Goal: Information Seeking & Learning: Learn about a topic

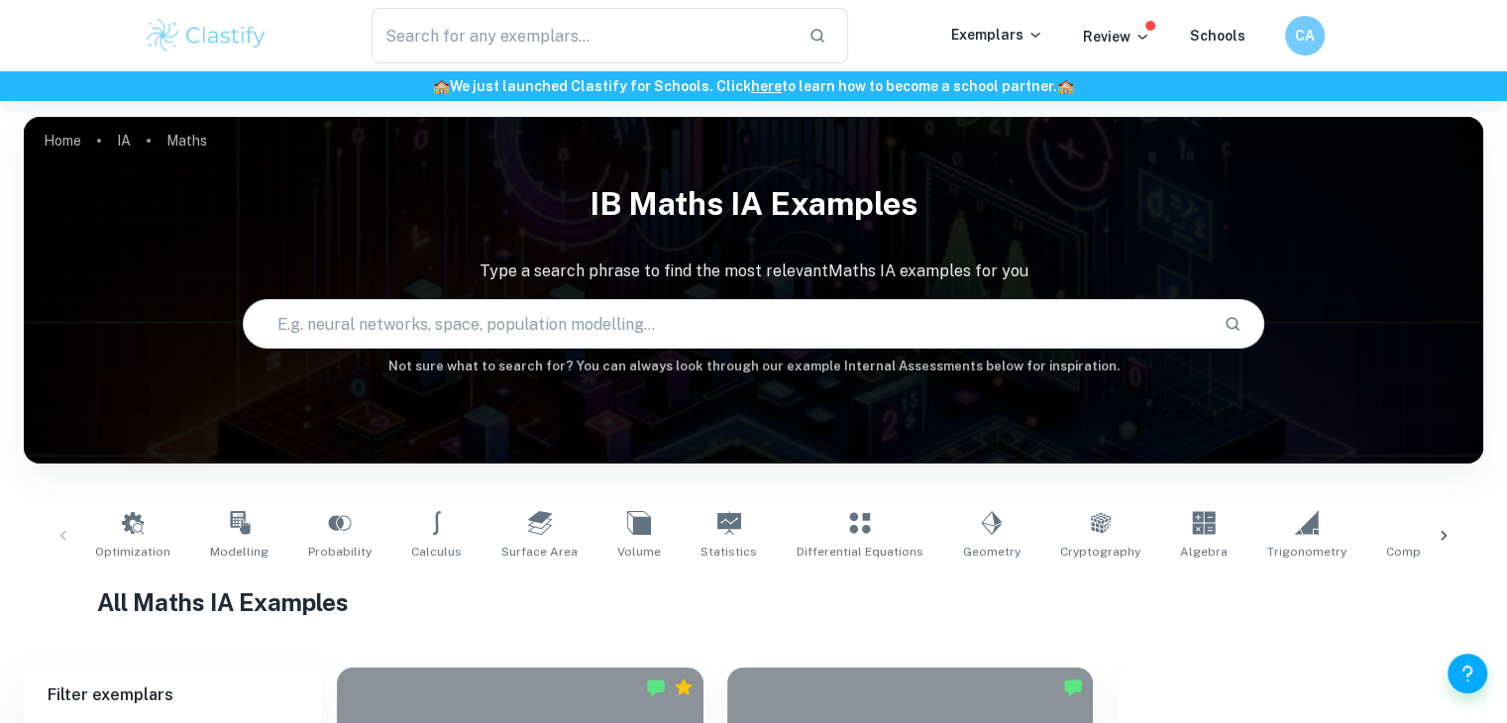
click at [353, 326] on input "text" at bounding box center [726, 323] width 964 height 55
click at [890, 16] on div "​" at bounding box center [609, 35] width 682 height 55
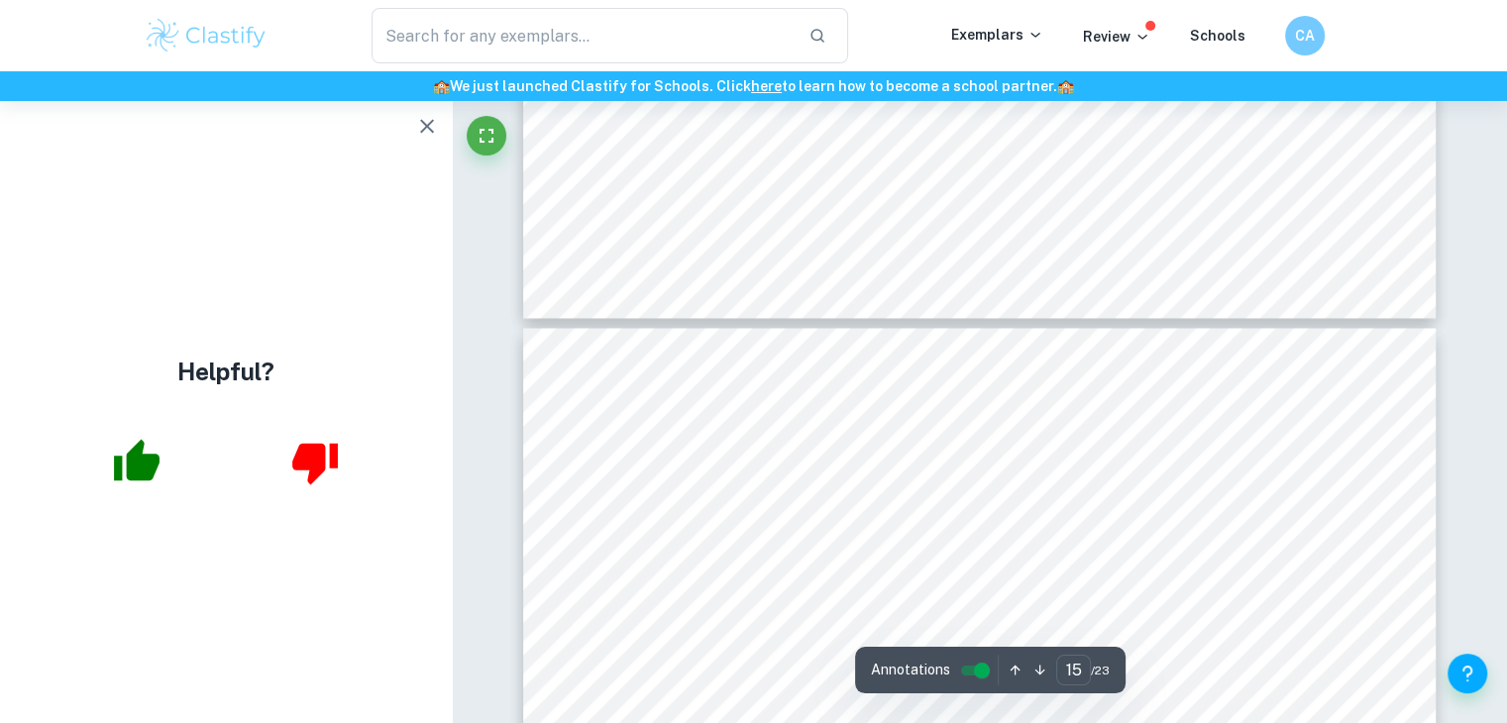
scroll to position [18228, 0]
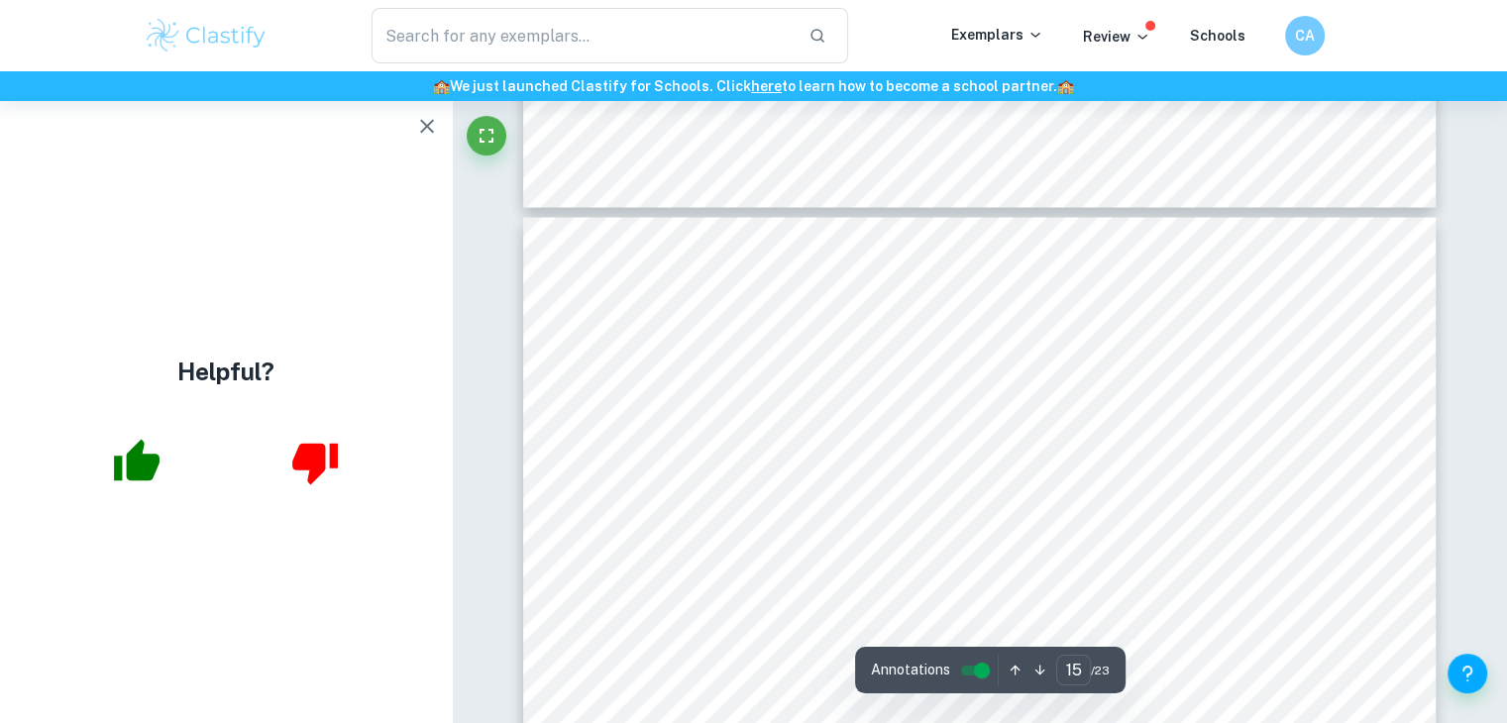
type input "14"
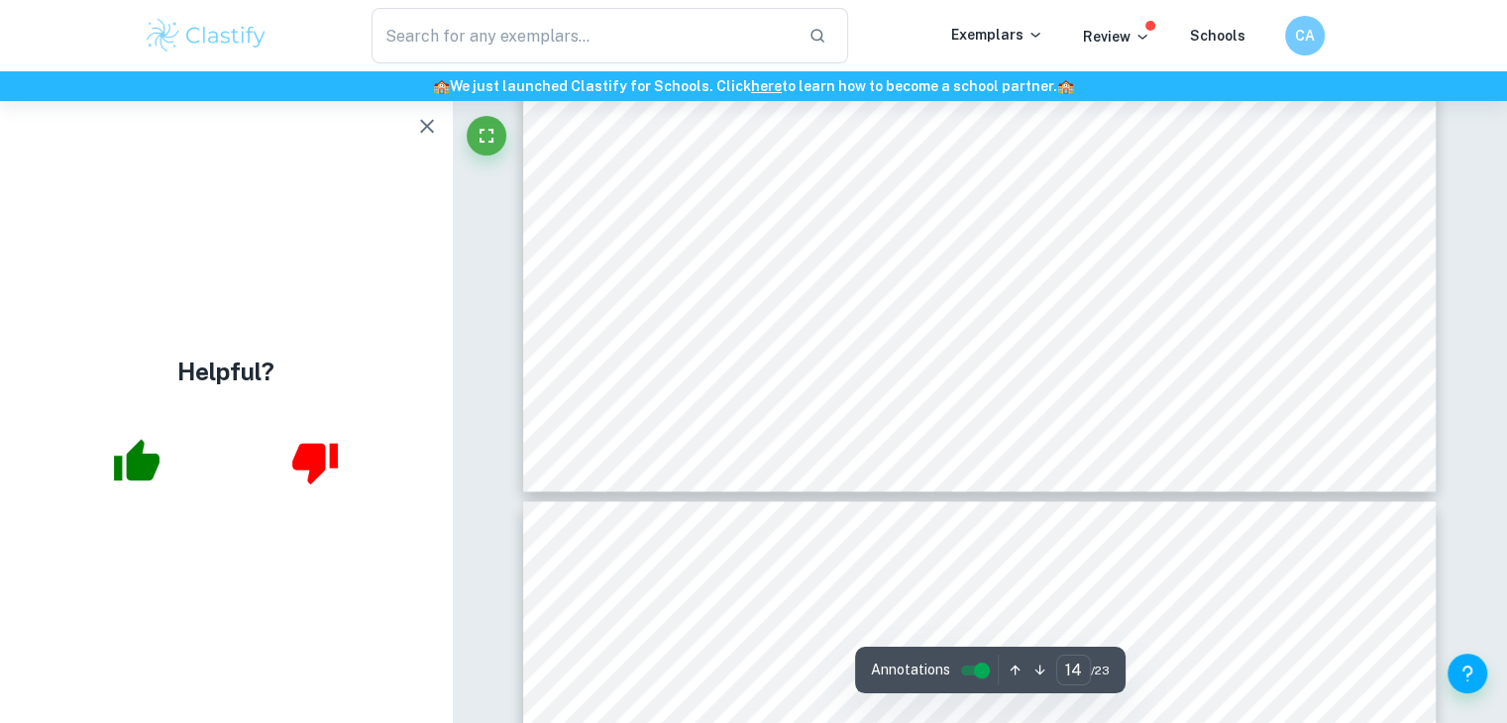
scroll to position [17931, 0]
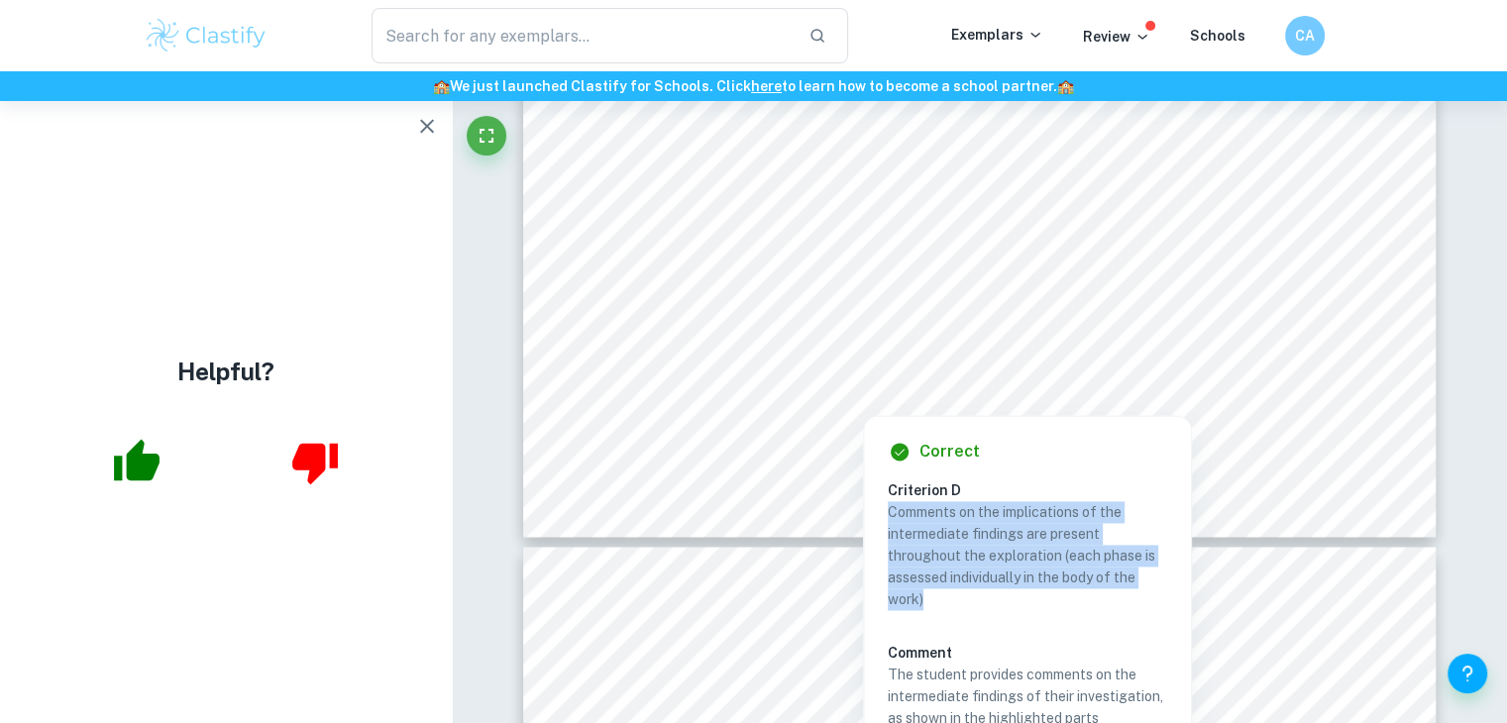
drag, startPoint x: 932, startPoint y: 605, endPoint x: 889, endPoint y: 509, distance: 105.5
click at [889, 509] on p "Comments on the implications of the intermediate findings are present throughou…" at bounding box center [1027, 555] width 279 height 109
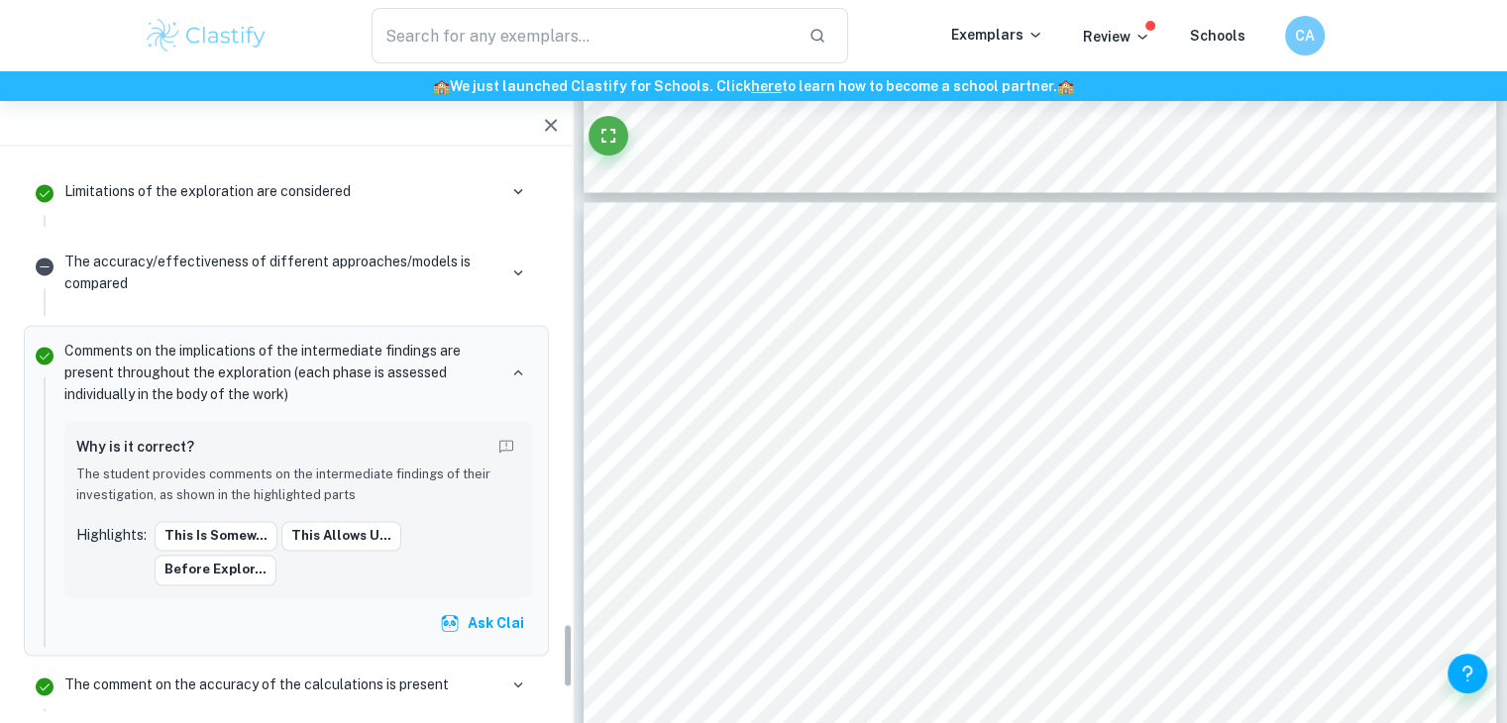
scroll to position [4009, 0]
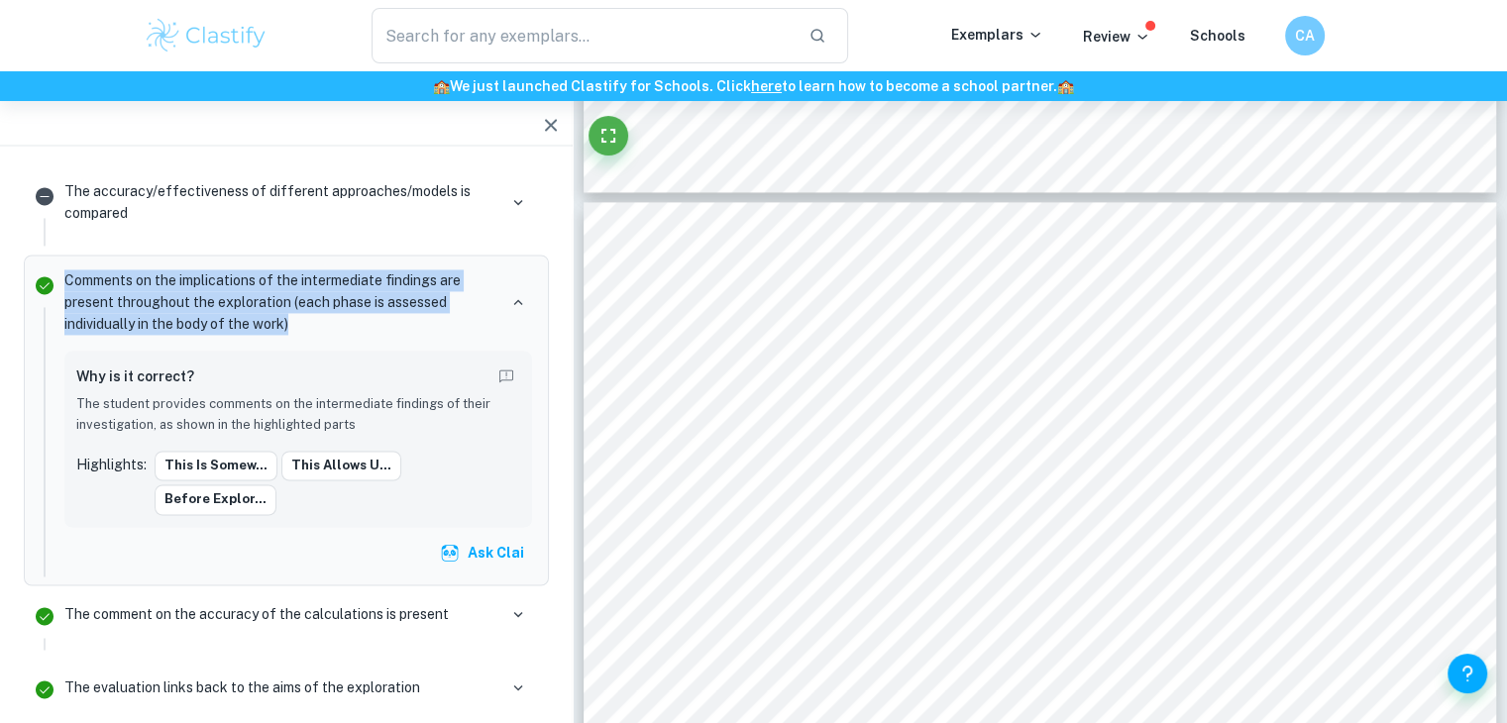
drag, startPoint x: 307, startPoint y: 313, endPoint x: 53, endPoint y: 260, distance: 259.2
click at [53, 260] on li "Comments on the implications of the intermediate findings are present throughou…" at bounding box center [286, 420] width 525 height 330
copy li "Comments on the implications of the intermediate findings are present throughou…"
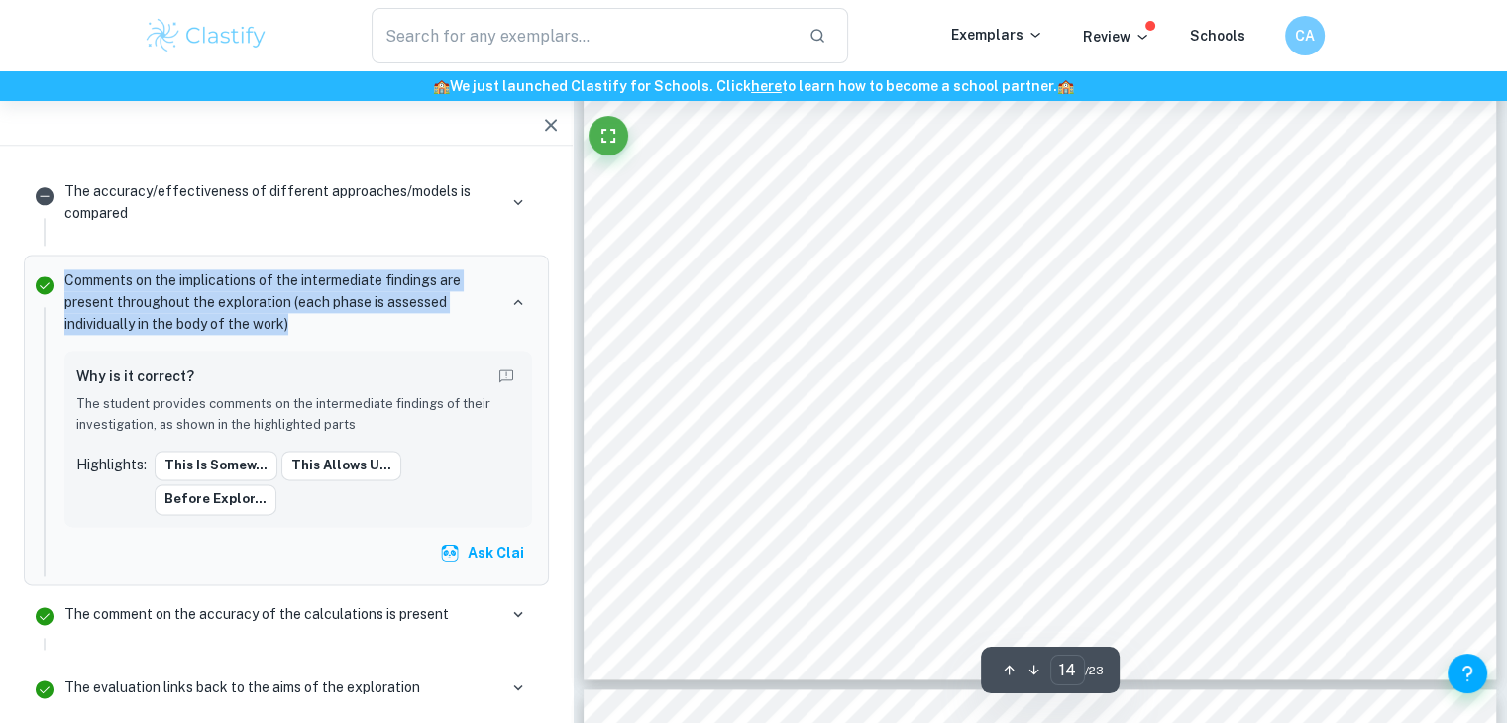
scroll to position [17634, 0]
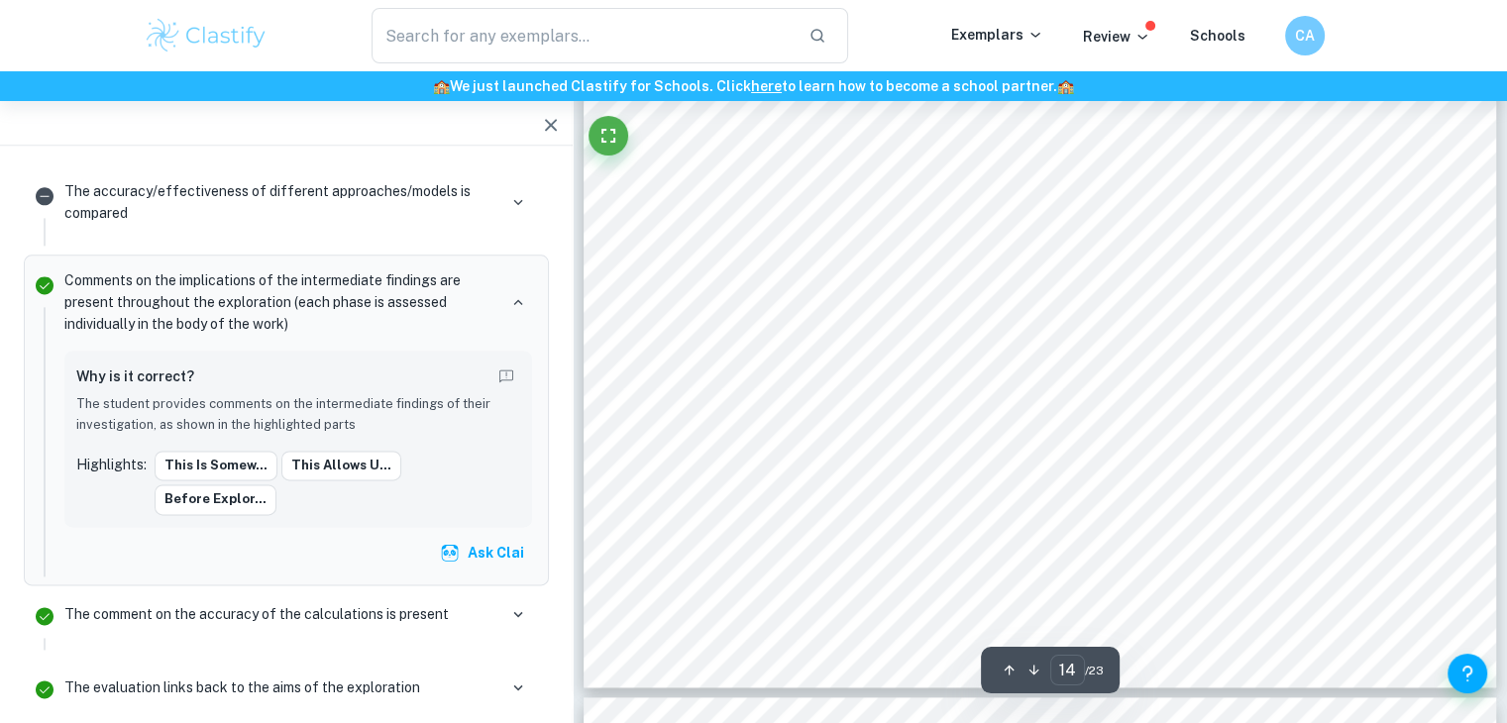
click at [714, 314] on div "jcd435 13 Figure 6). We may plot these two phasors on an Argand diagram and use…" at bounding box center [1040, 42] width 913 height 1291
drag, startPoint x: 729, startPoint y: 341, endPoint x: 825, endPoint y: 391, distance: 108.6
click at [825, 391] on div "jcd435 13 Figure 6). We may plot these two phasors on an Argand diagram and use…" at bounding box center [1040, 42] width 913 height 1291
drag, startPoint x: 722, startPoint y: 337, endPoint x: 746, endPoint y: 349, distance: 26.6
click at [746, 349] on div "jcd435 13 Figure 6). We may plot these two phasors on an Argand diagram and use…" at bounding box center [1040, 42] width 913 height 1291
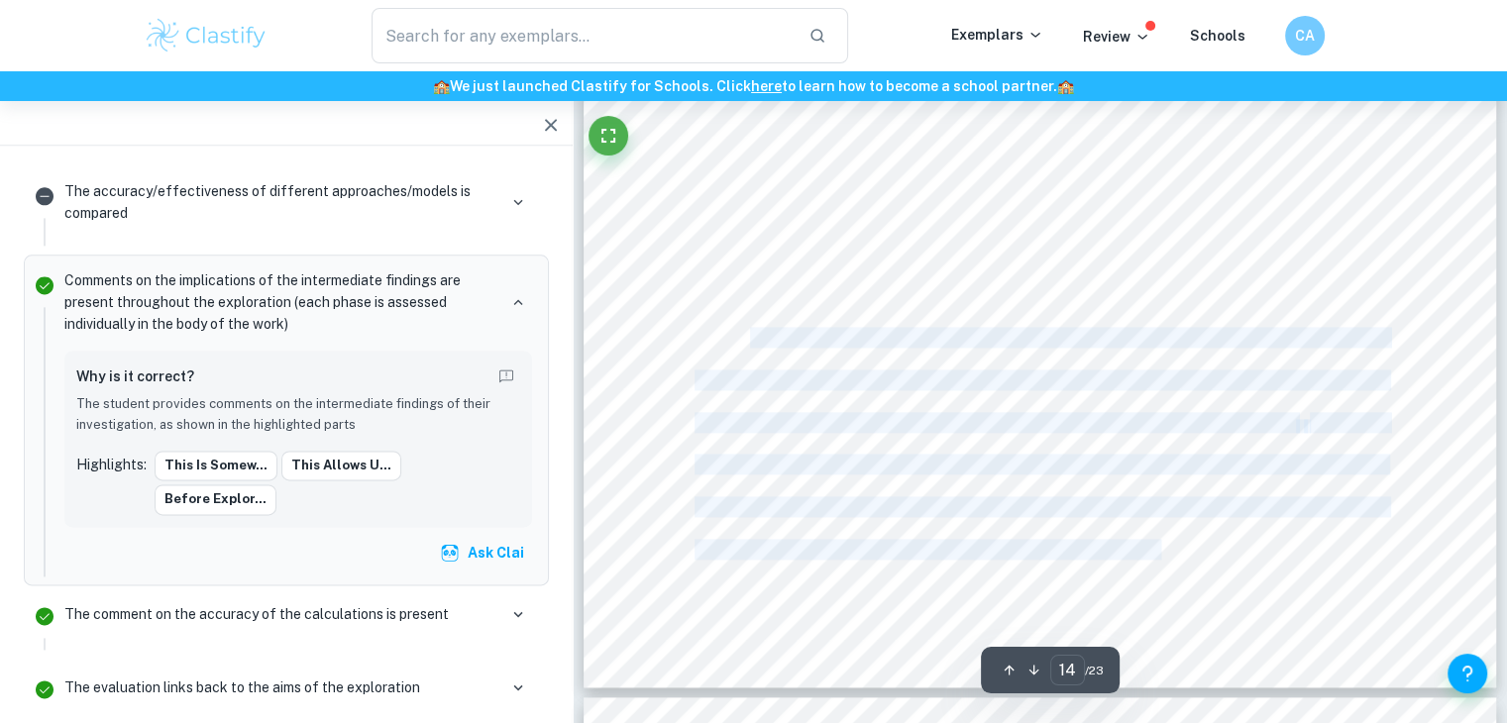
click at [751, 348] on div "jcd435 13 Figure 6). We may plot these two phasors on an Argand diagram and use…" at bounding box center [1040, 42] width 913 height 1291
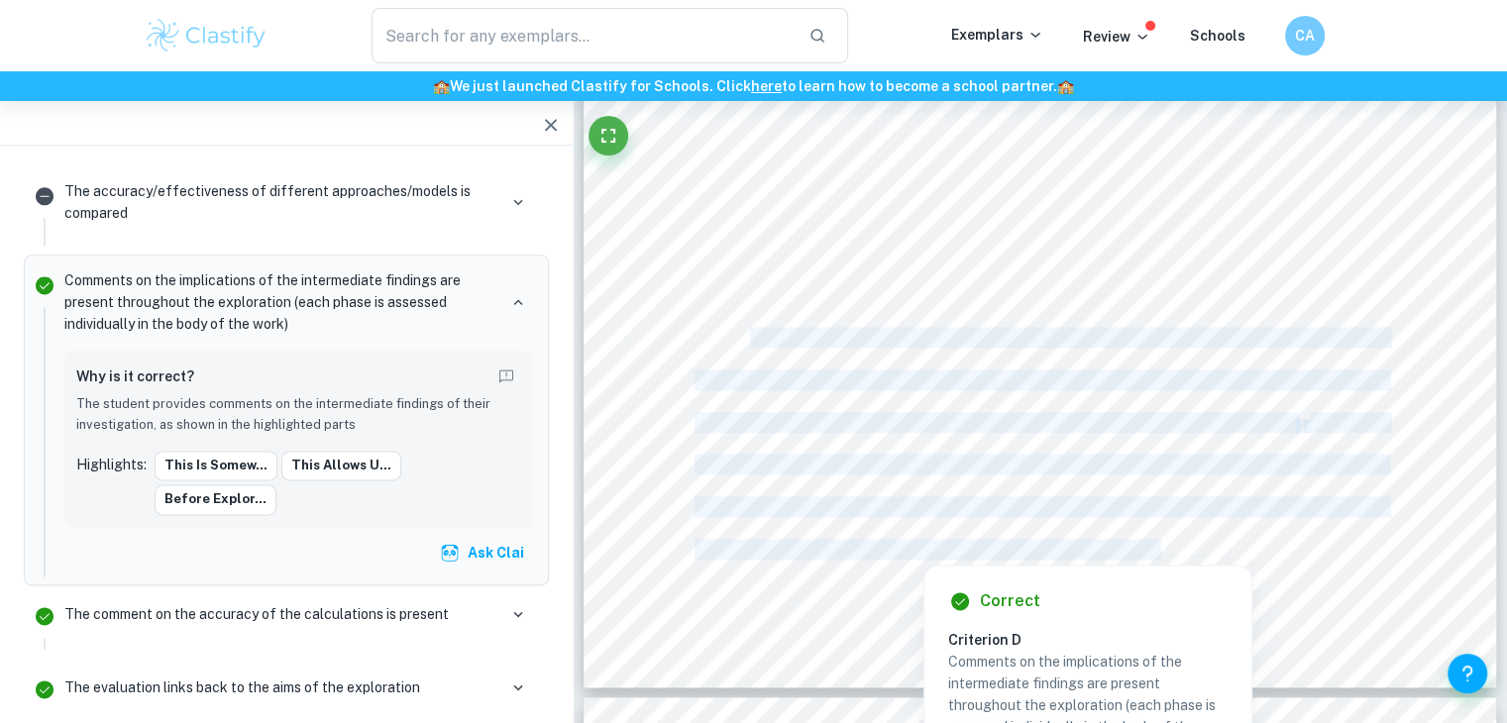
copy div "Before exploring impedances of individual components and then combining them al…"
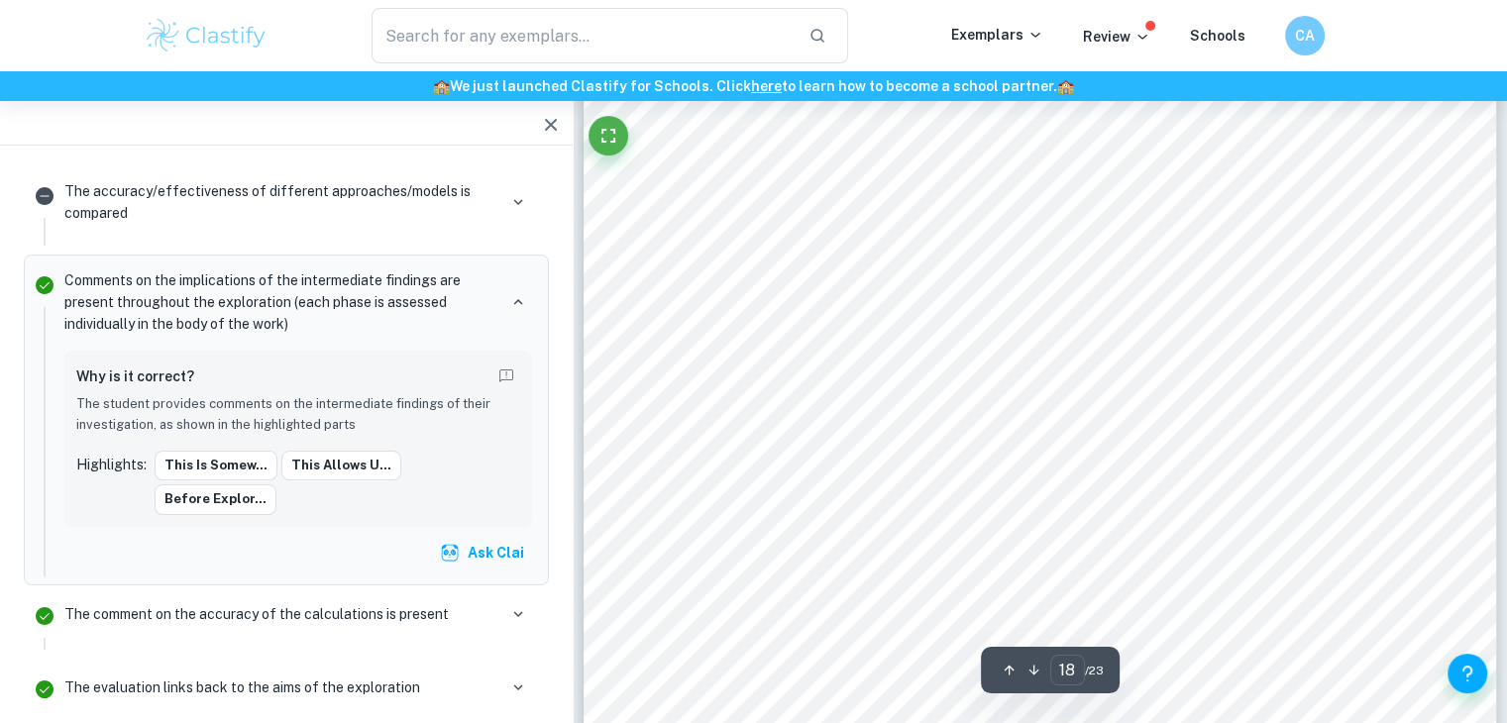
scroll to position [22785, 0]
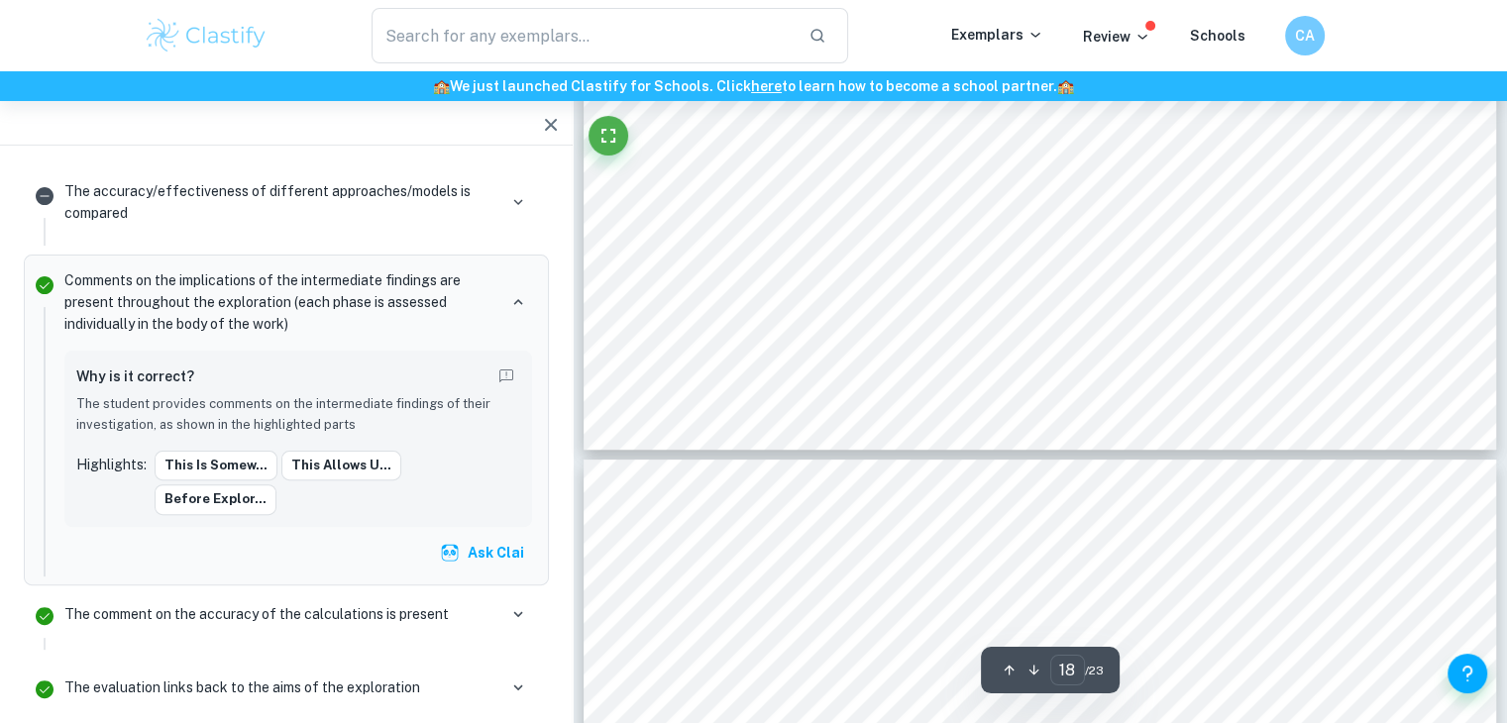
type input "19"
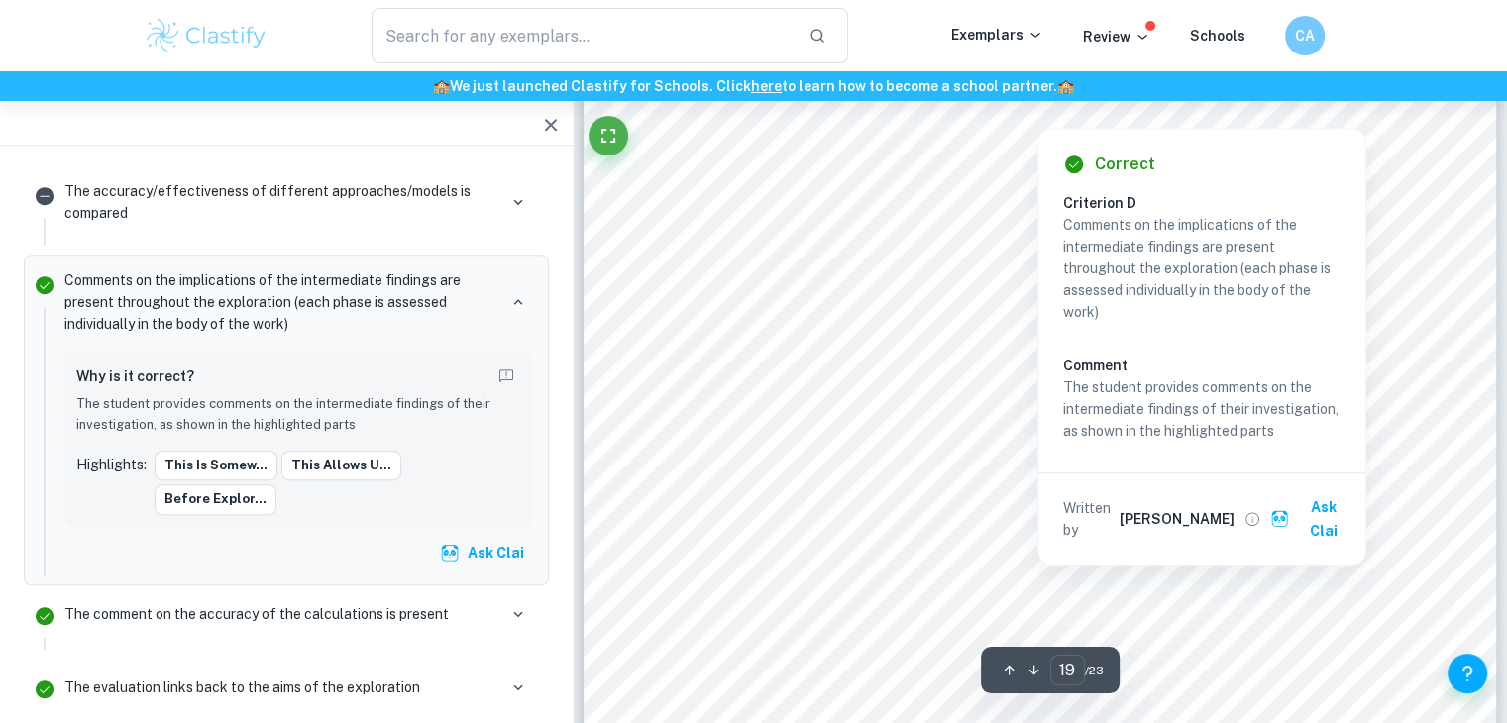
scroll to position [24073, 0]
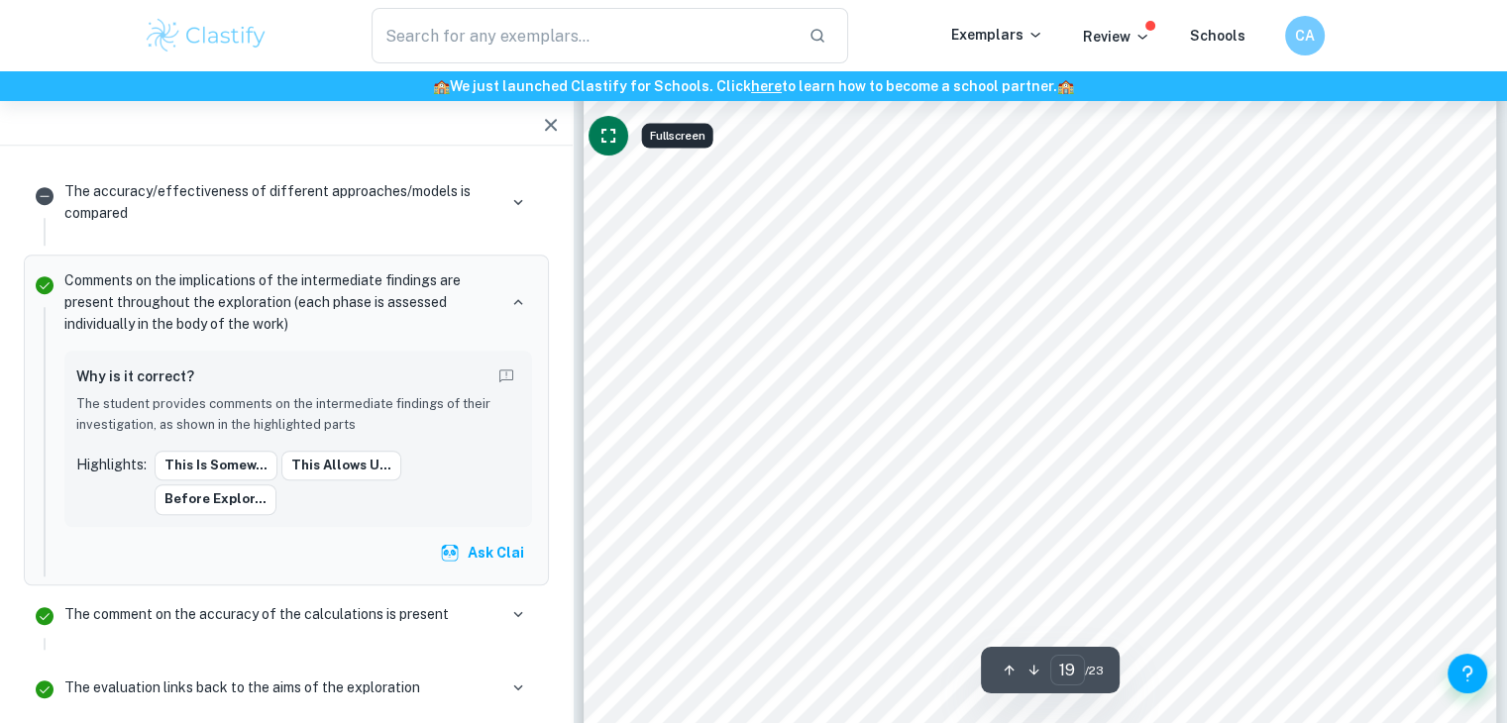
click at [614, 133] on icon "Fullscreen" at bounding box center [608, 136] width 24 height 24
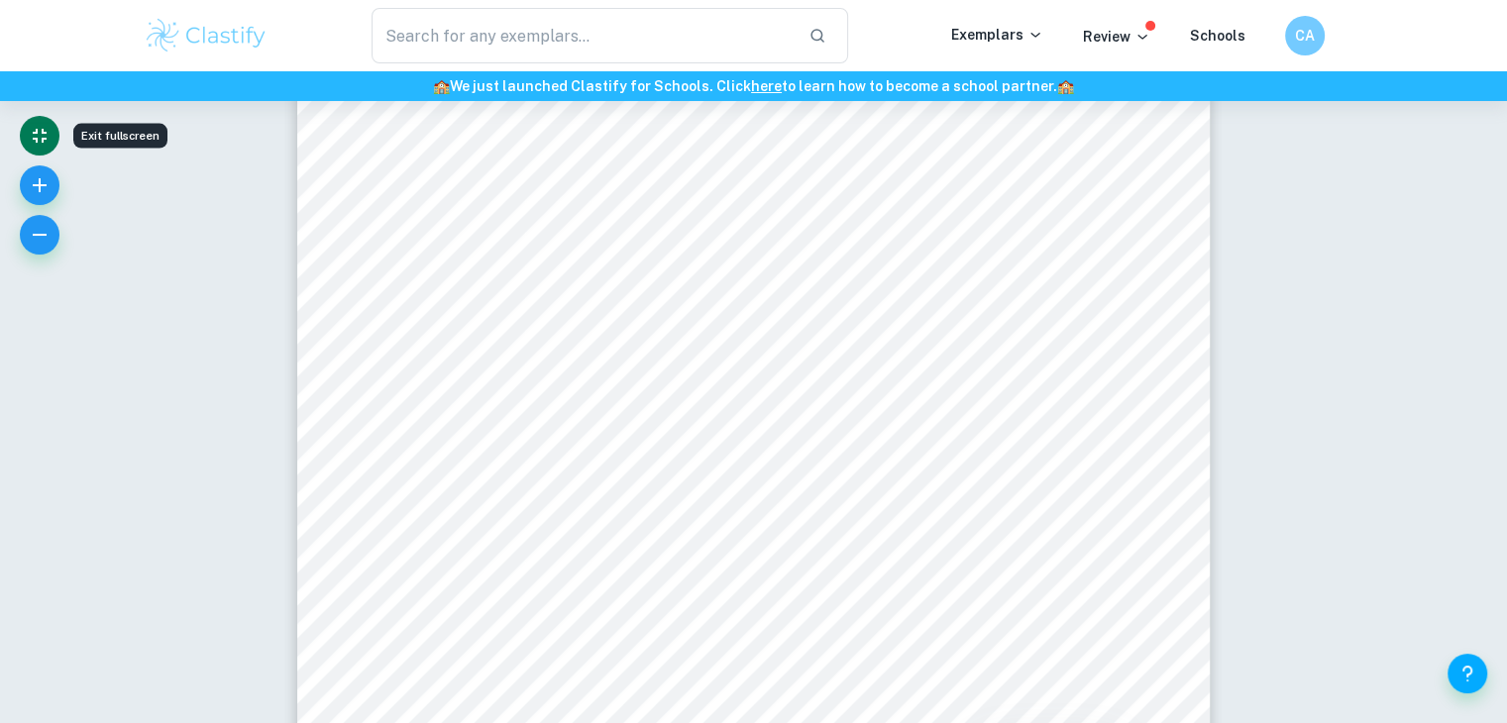
click at [33, 131] on icon "Exit fullscreen" at bounding box center [40, 136] width 24 height 24
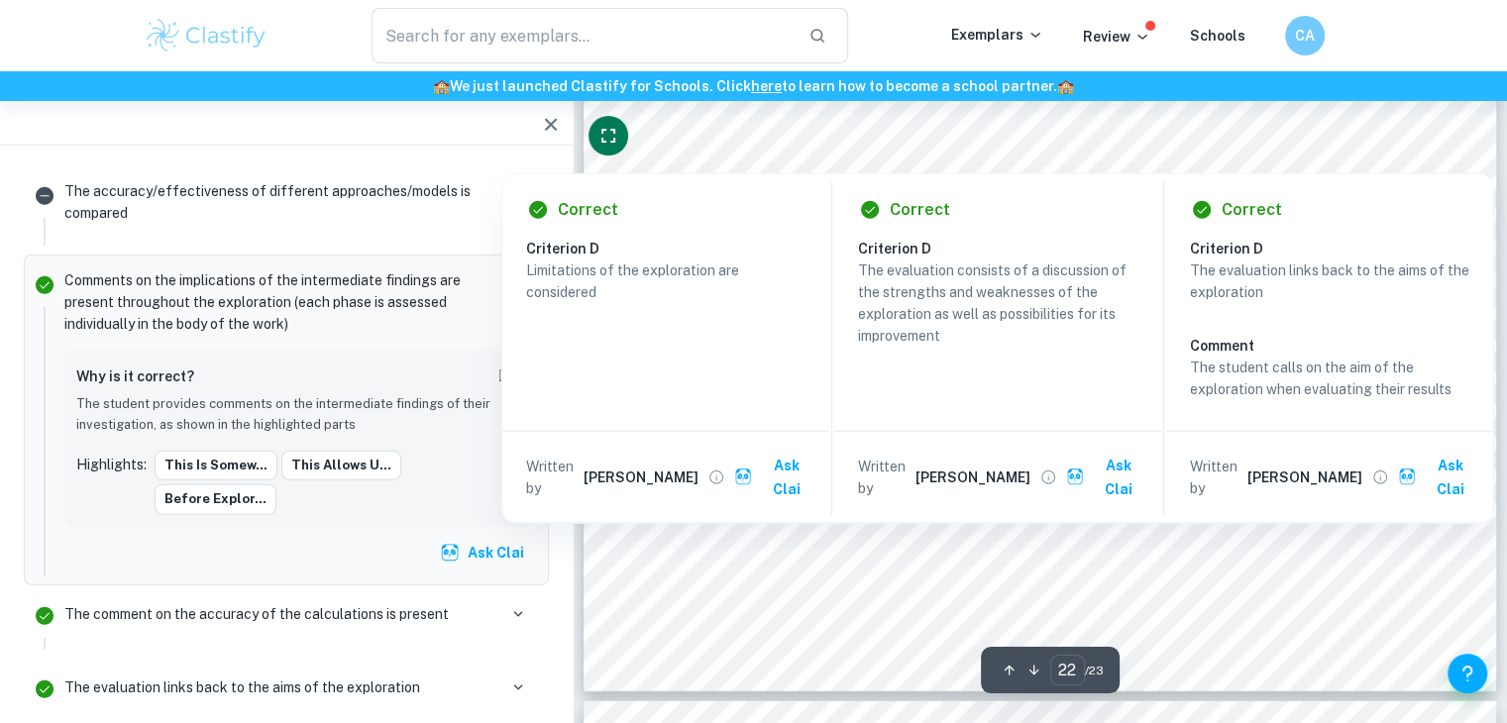
scroll to position [27937, 0]
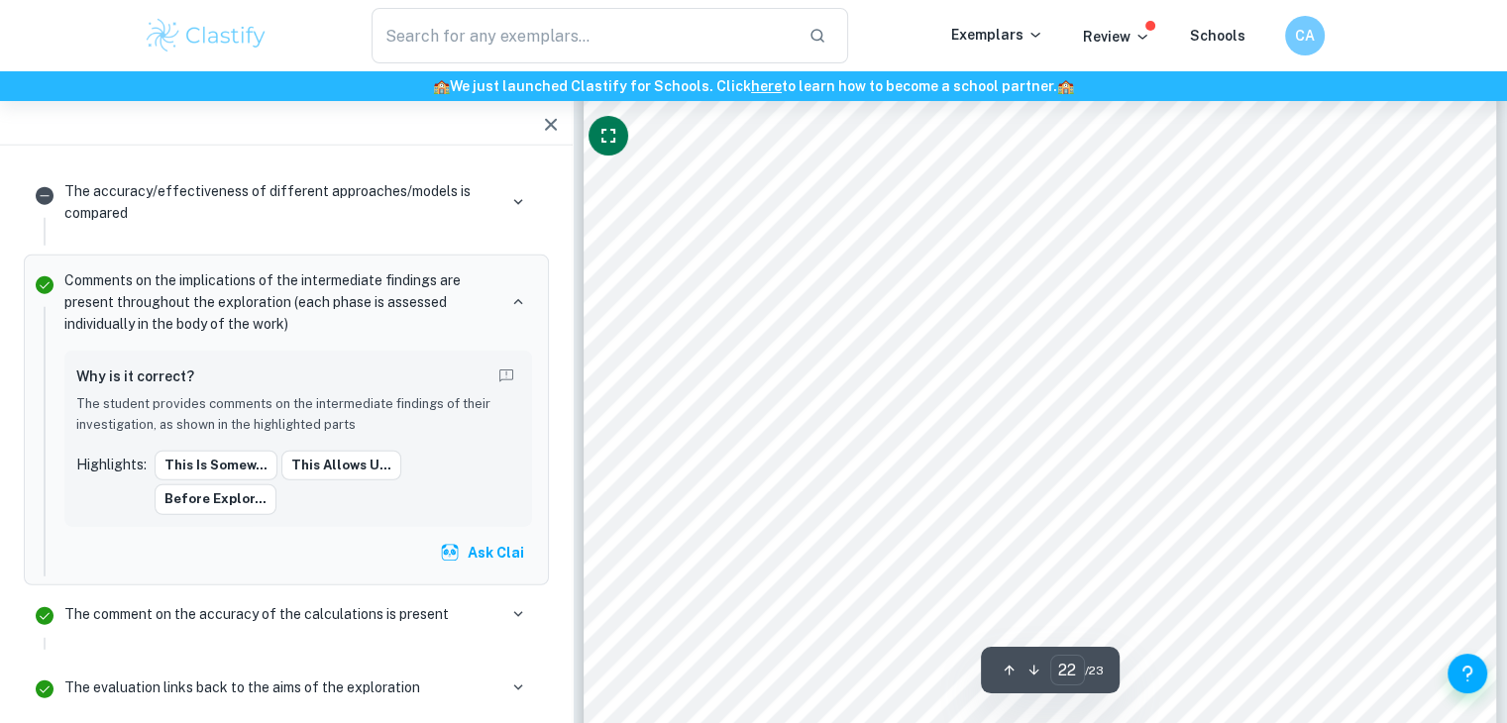
click at [1479, 192] on div "jcd435 21 my exploration, as I could have chosen different software to record t…" at bounding box center [1040, 145] width 913 height 1291
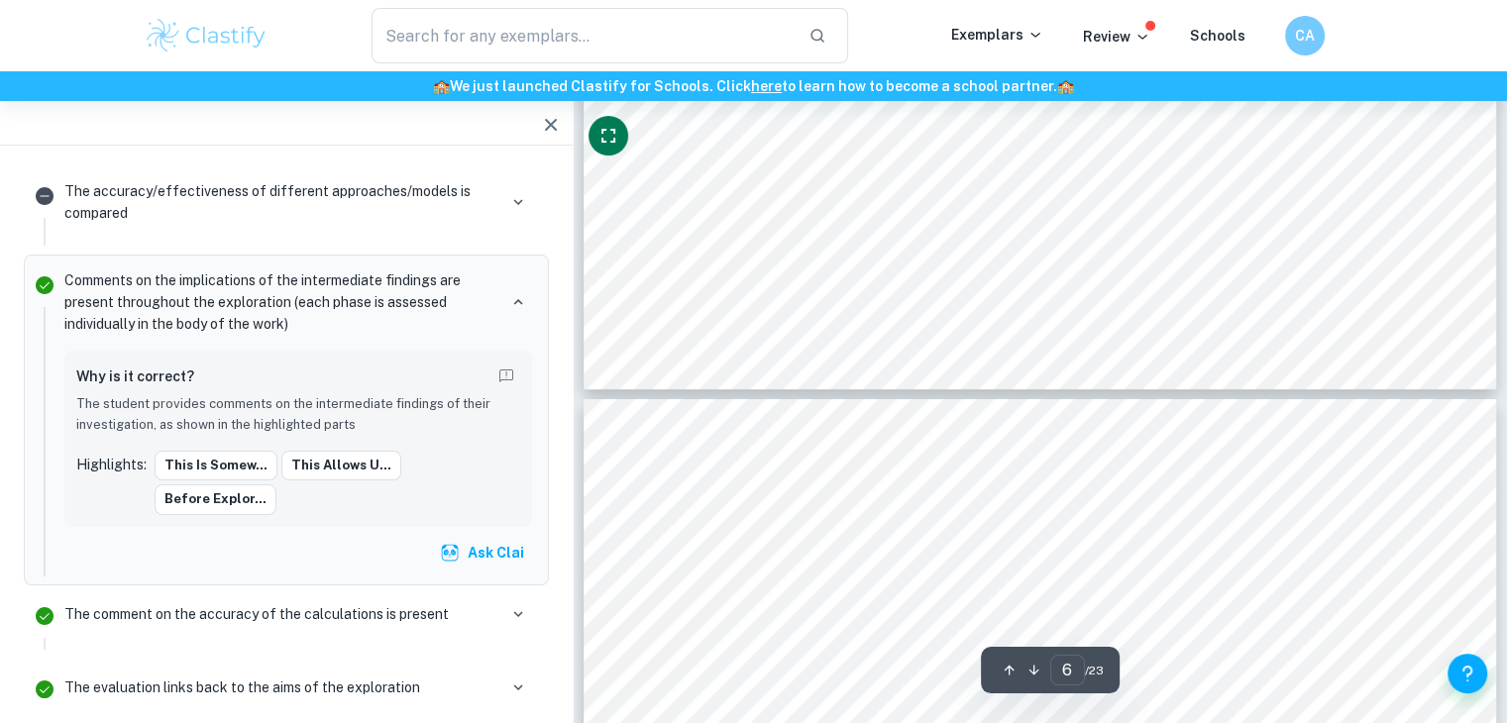
type input "7"
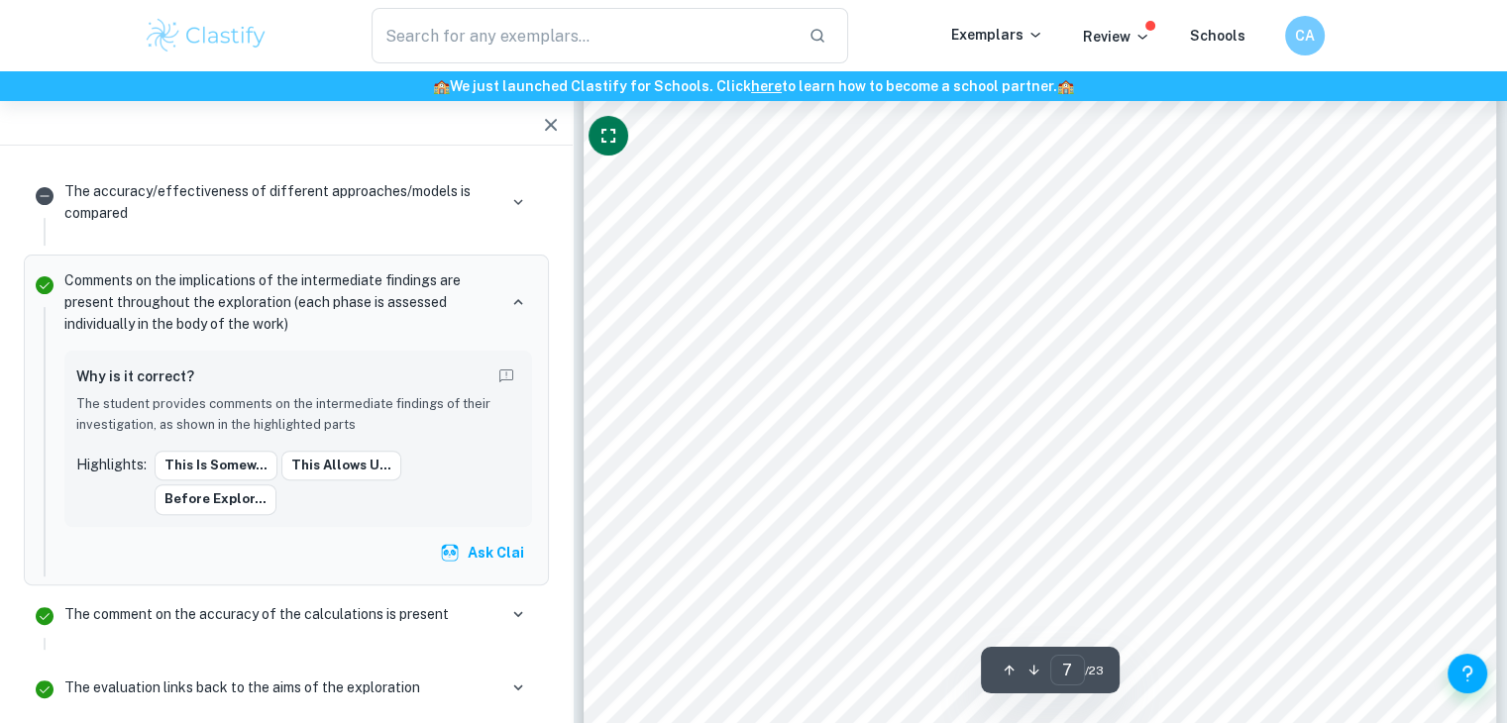
scroll to position [8232, 0]
